Goal: Entertainment & Leisure: Consume media (video, audio)

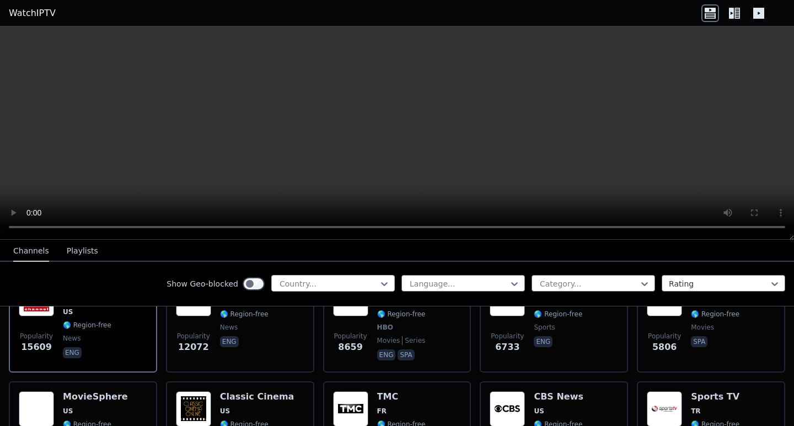
click at [355, 288] on div at bounding box center [329, 284] width 100 height 11
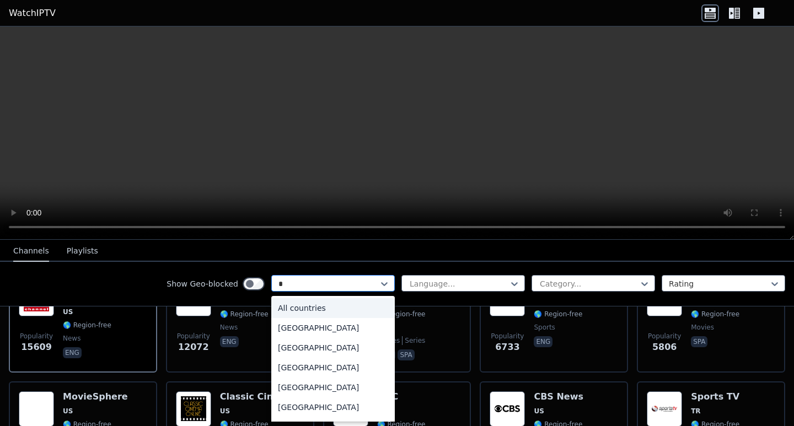
type input "**"
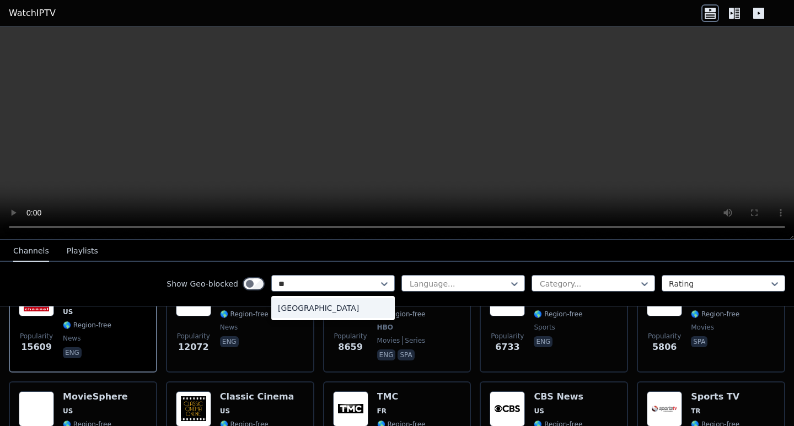
click at [357, 312] on div "[GEOGRAPHIC_DATA]" at bounding box center [333, 308] width 124 height 20
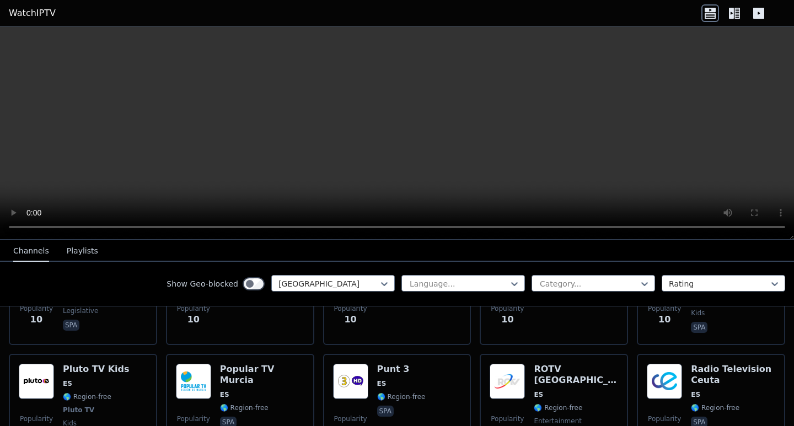
scroll to position [4337, 0]
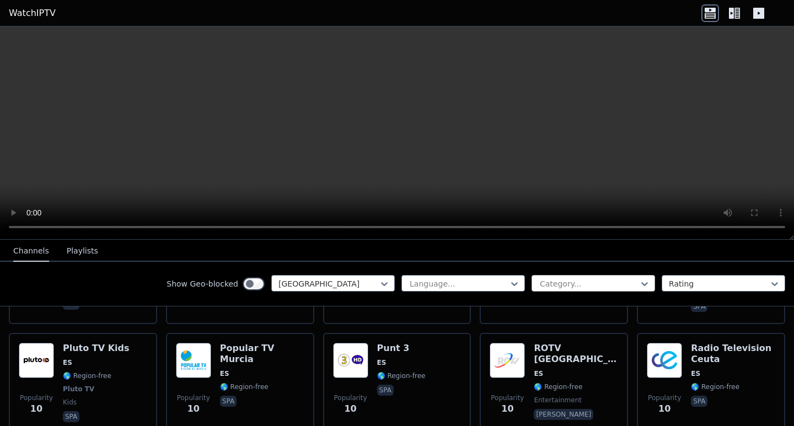
click at [563, 285] on div "Category..." at bounding box center [589, 284] width 98 height 11
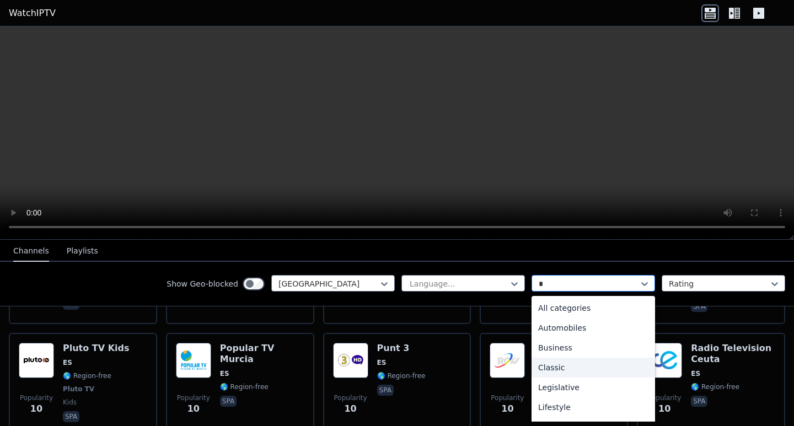
type input "**"
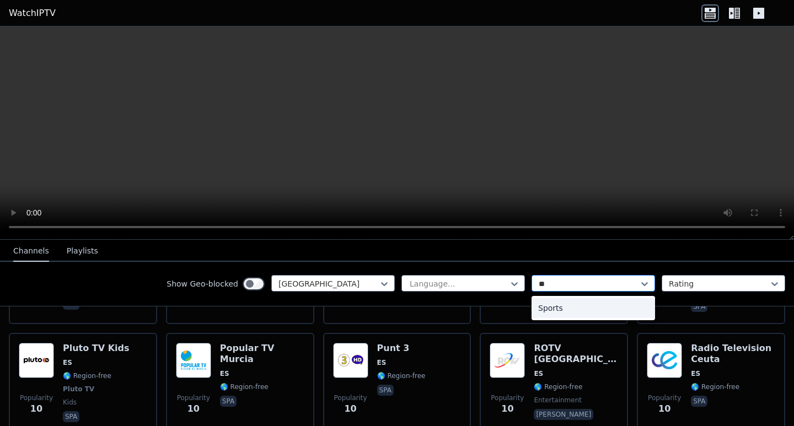
click at [569, 311] on div "Sports" at bounding box center [594, 308] width 124 height 20
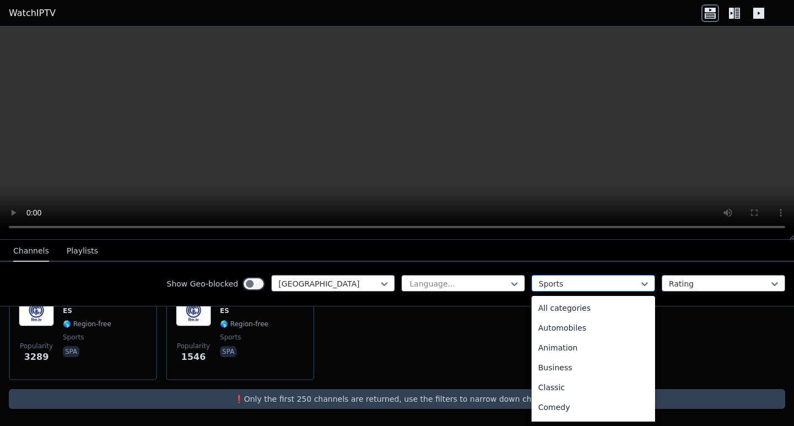
scroll to position [340, 0]
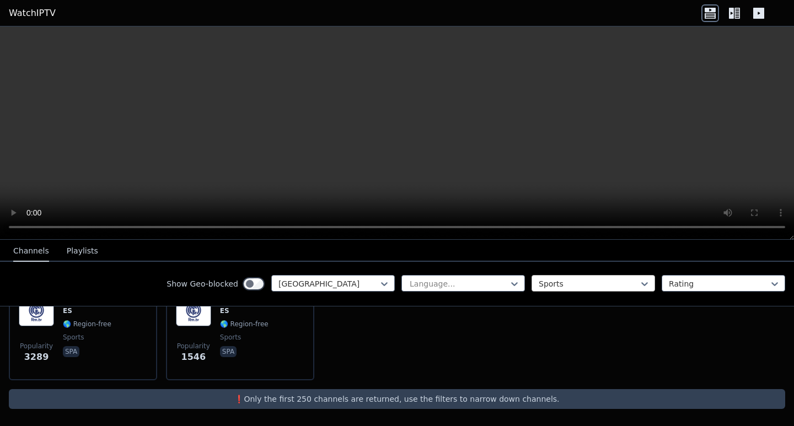
click at [451, 352] on div "Popularity 3289 Real Madrid TV ES 🌎 Region-free sports spa Popularity 1546 Real…" at bounding box center [397, 330] width 794 height 117
click at [579, 274] on div "Show Geo-blocked Spain Language... Sports Rating" at bounding box center [397, 284] width 794 height 45
click at [573, 288] on div at bounding box center [589, 284] width 100 height 11
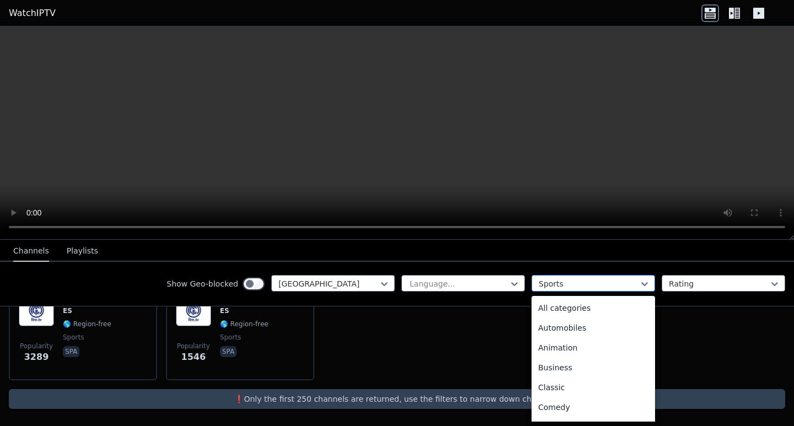
scroll to position [340, 0]
